Goal: Task Accomplishment & Management: Use online tool/utility

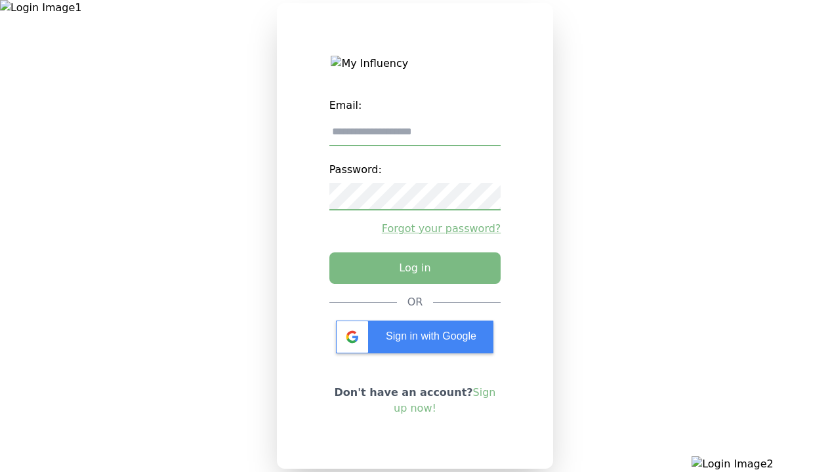
click at [415, 137] on input "email" at bounding box center [415, 133] width 172 height 28
type input "**********"
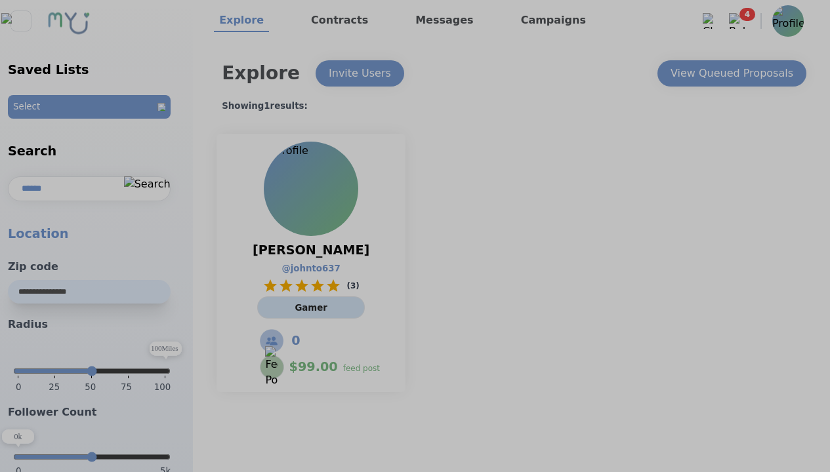
select select "*"
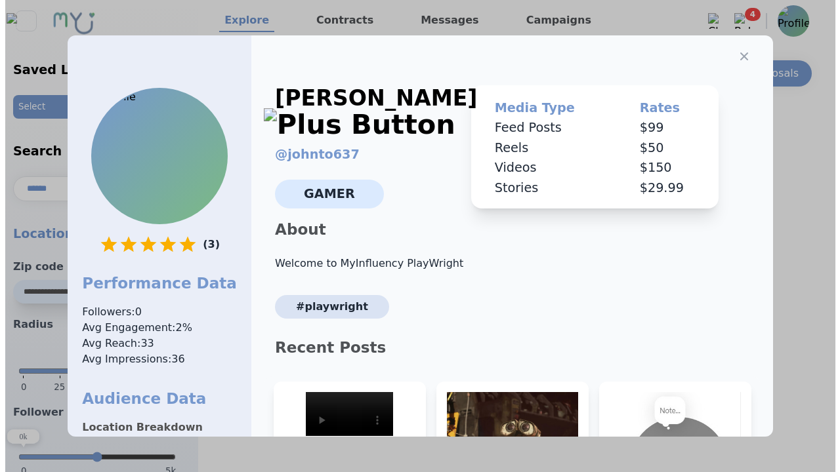
scroll to position [198, 0]
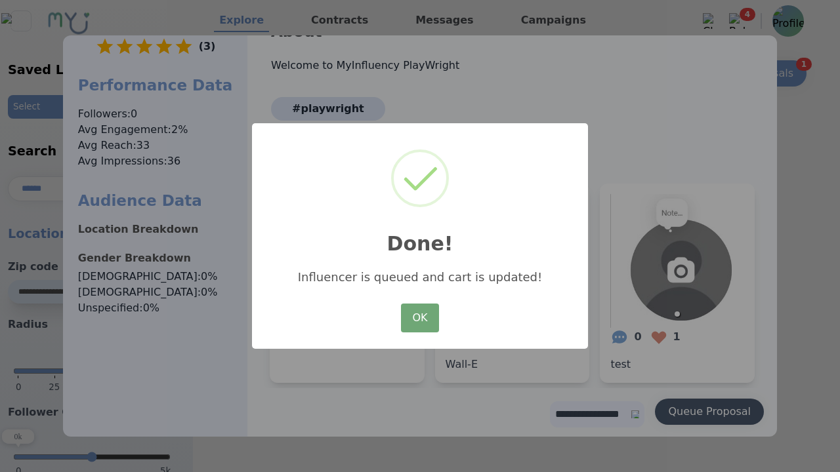
click at [420, 319] on button "OK" at bounding box center [420, 318] width 38 height 29
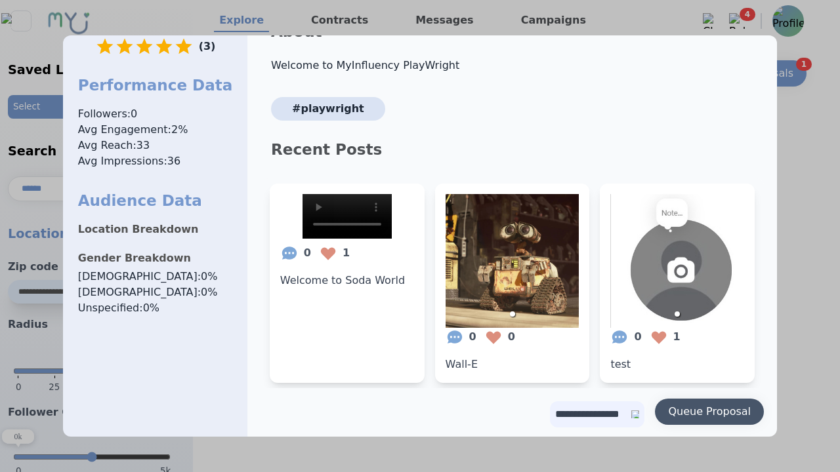
scroll to position [0, 0]
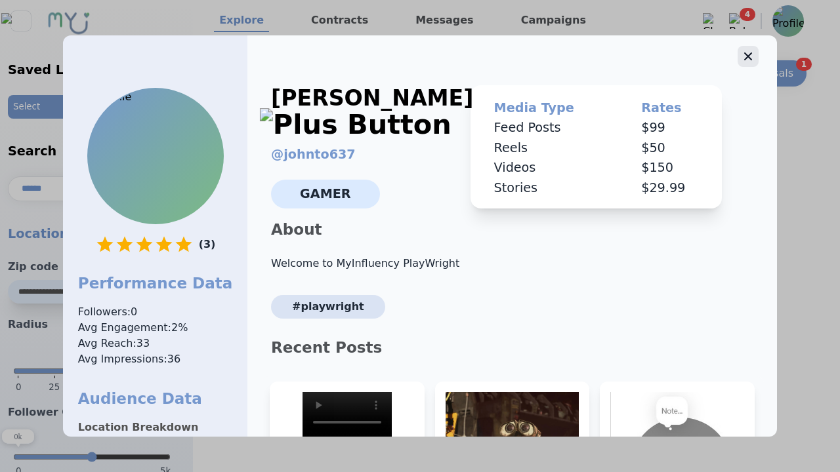
click at [744, 52] on icon "button" at bounding box center [748, 56] width 8 height 8
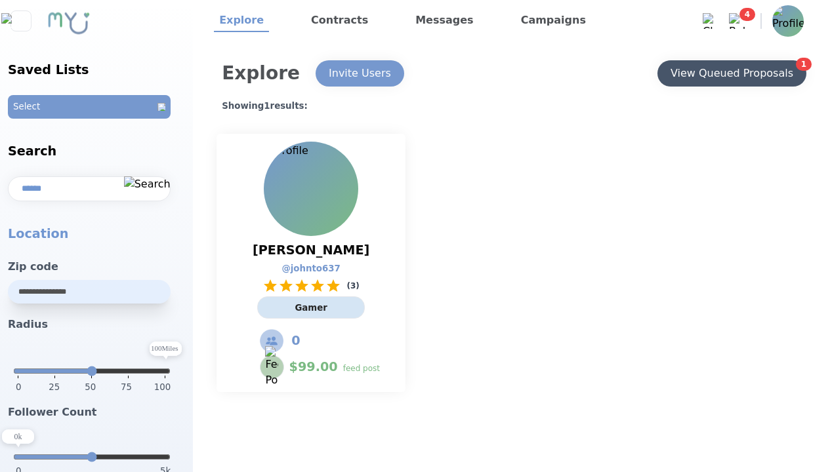
click at [731, 73] on div "View Queued Proposals" at bounding box center [731, 74] width 123 height 16
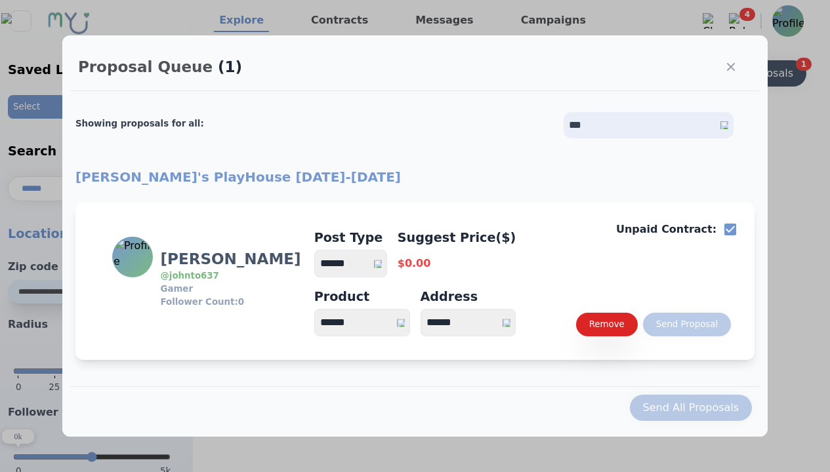
select select "*"
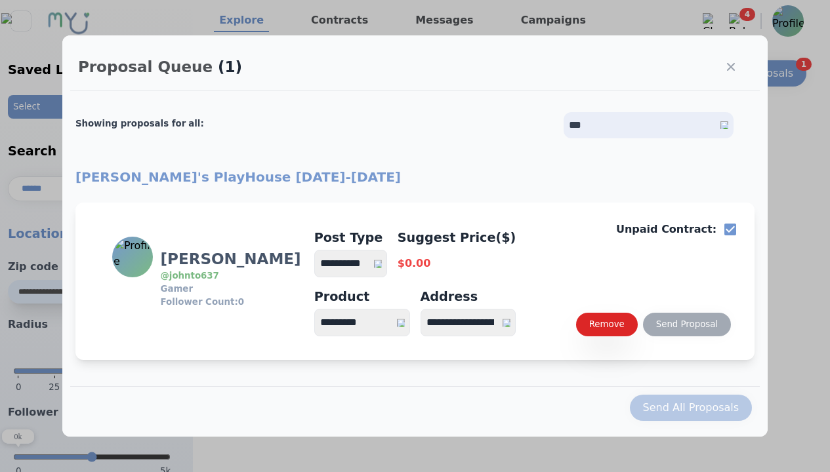
click at [357, 264] on select "**********" at bounding box center [350, 264] width 73 height 28
click at [686, 325] on div "Send Proposal" at bounding box center [687, 324] width 62 height 13
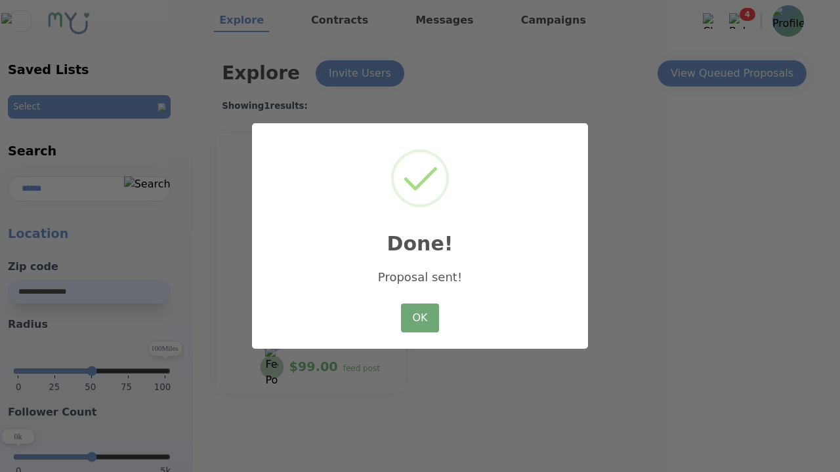
click at [420, 319] on button "OK" at bounding box center [420, 318] width 38 height 29
